Goal: Find specific page/section: Find specific page/section

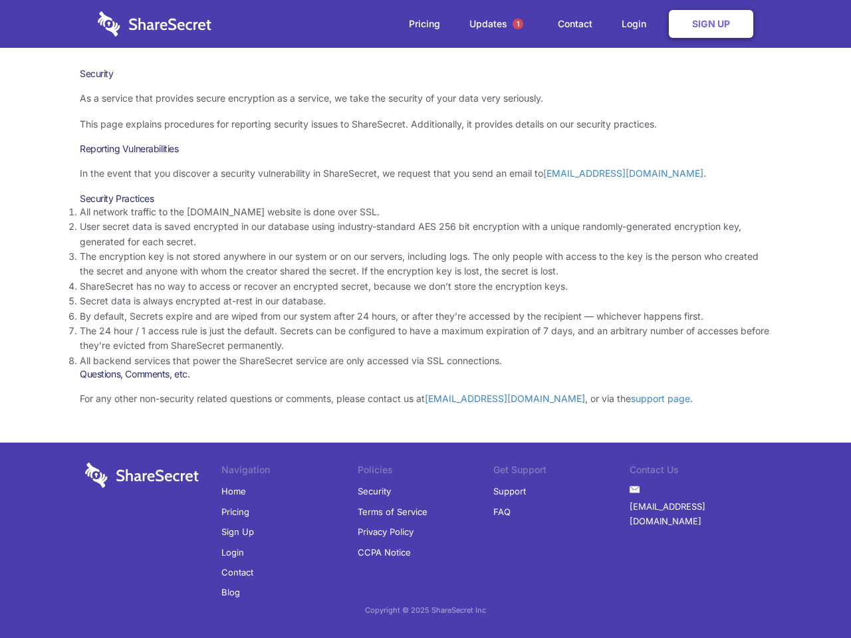
click at [426, 319] on li "By default, Secrets expire and are wiped from our system after 24 hours, or aft…" at bounding box center [426, 316] width 692 height 15
click at [518, 24] on span "1" at bounding box center [518, 24] width 11 height 11
